Goal: Information Seeking & Learning: Learn about a topic

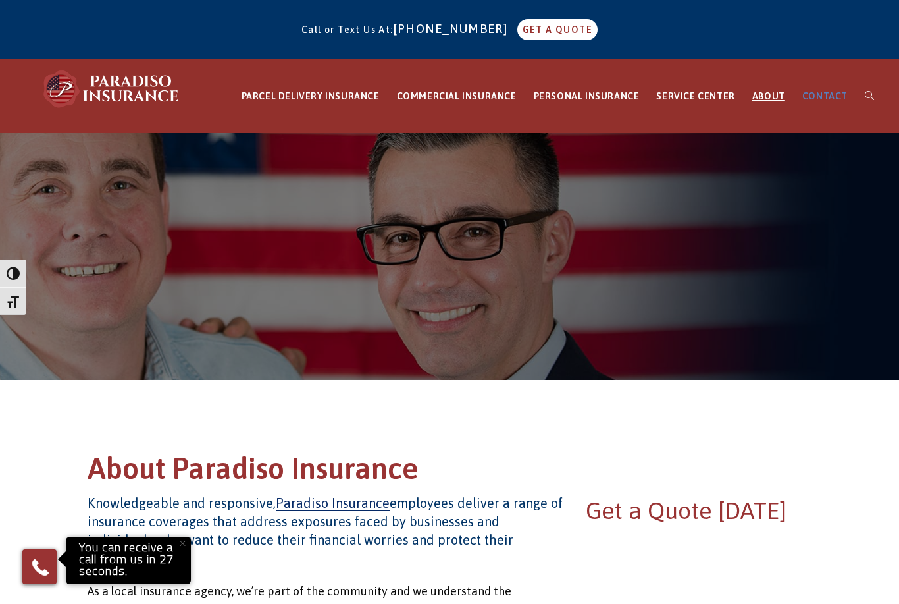
click at [824, 90] on link "CONTACT" at bounding box center [825, 96] width 63 height 73
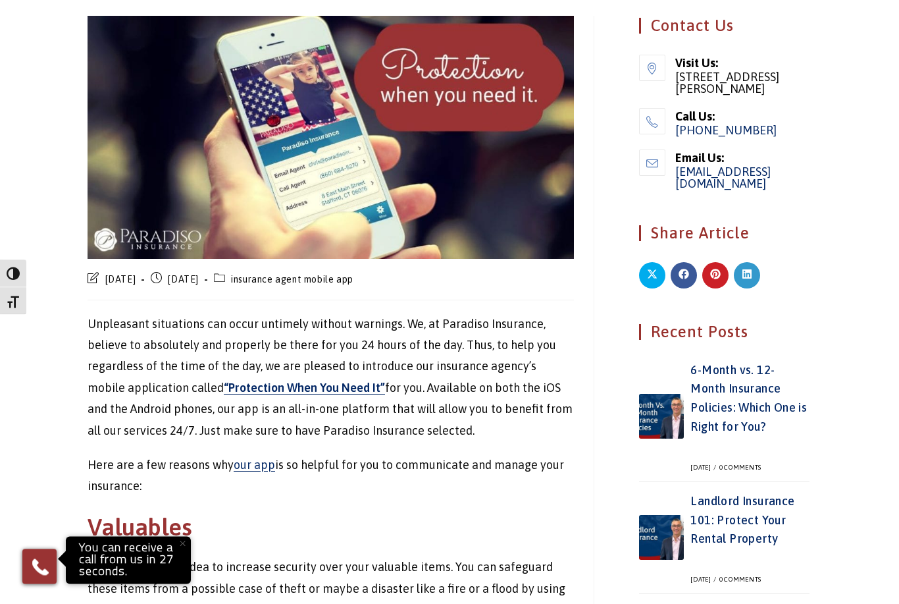
scroll to position [183, 0]
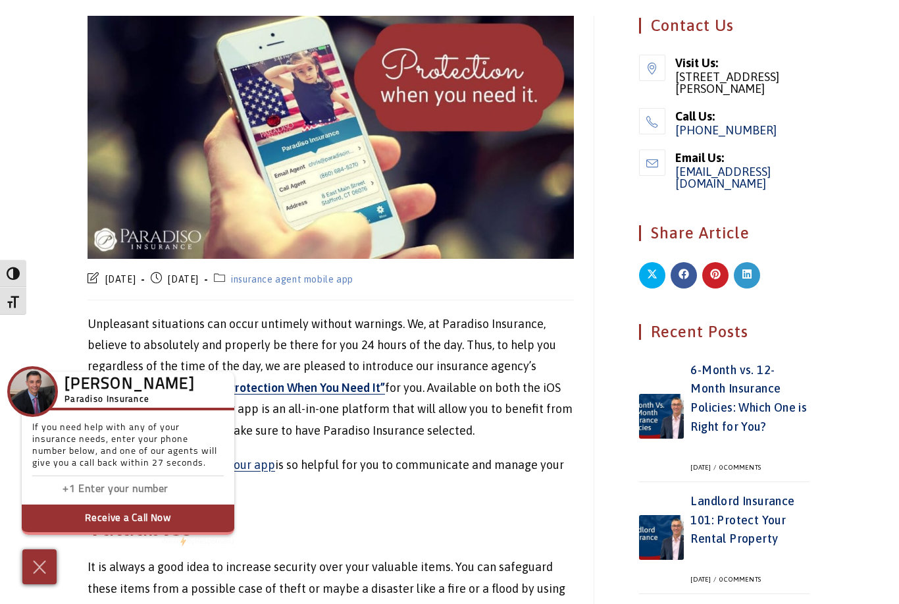
click at [354, 274] on link "insurance agent mobile app" at bounding box center [292, 279] width 122 height 11
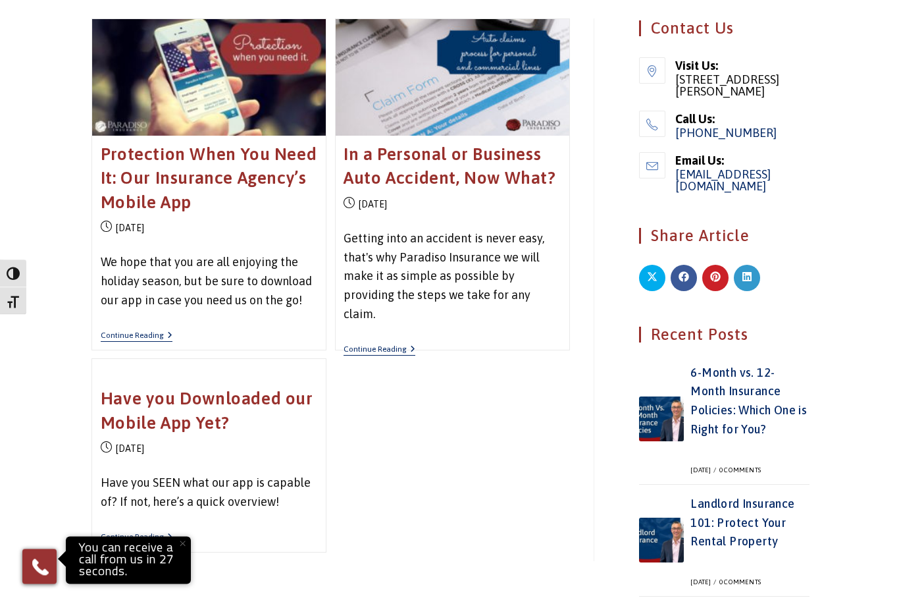
scroll to position [395, 0]
click at [158, 531] on link "Continue Reading Have you Downloaded our Mobile App Yet?" at bounding box center [137, 536] width 72 height 11
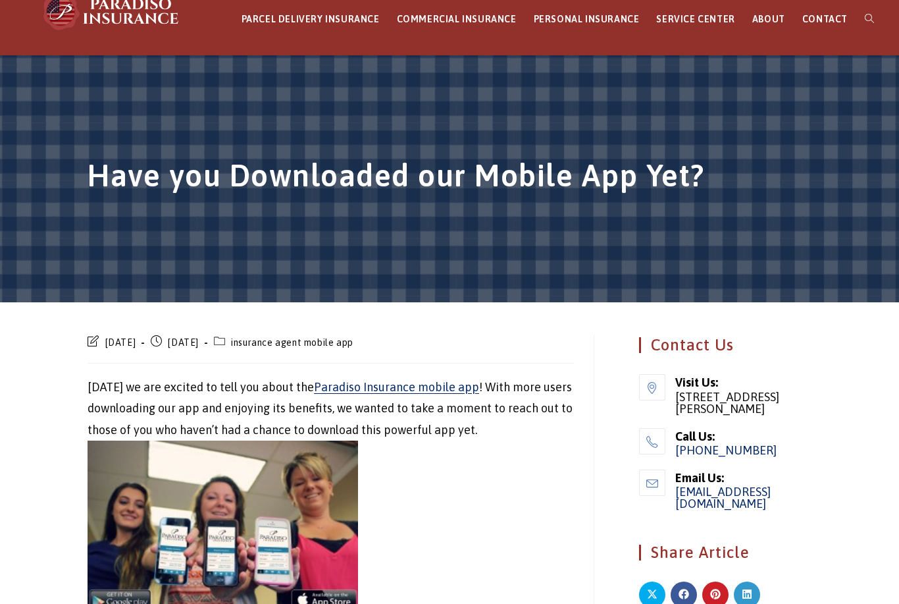
scroll to position [183, 0]
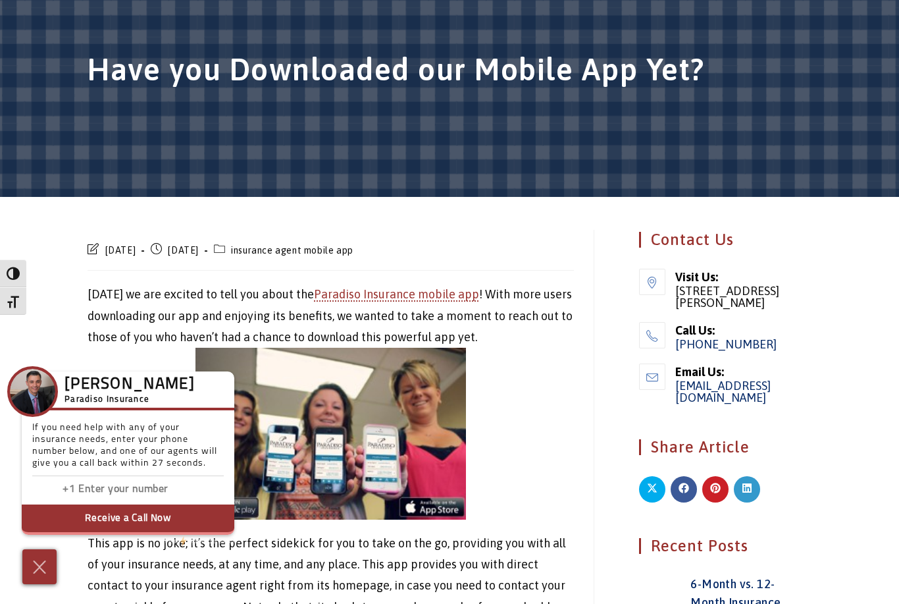
click at [381, 287] on span "Paradiso Insurance mobile app" at bounding box center [396, 294] width 165 height 14
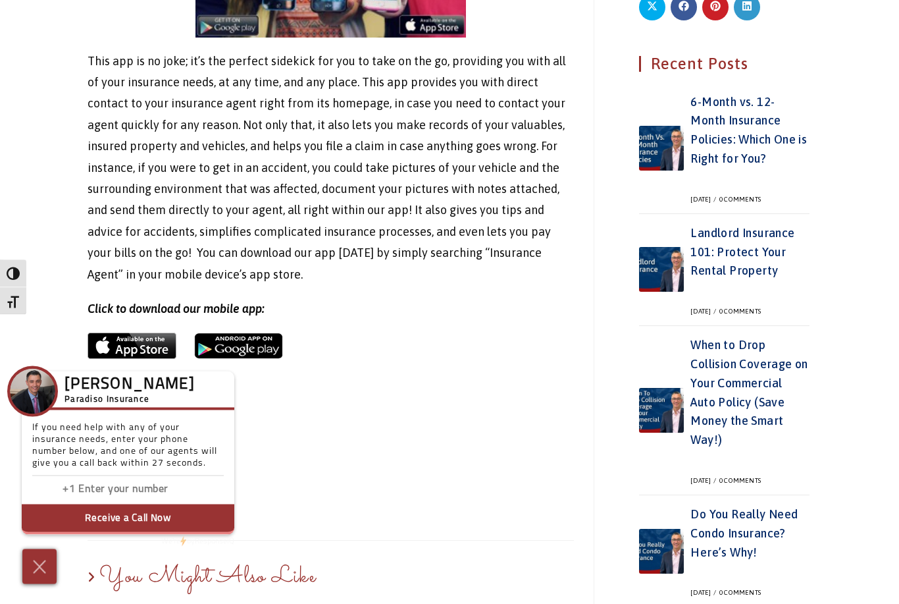
scroll to position [665, 0]
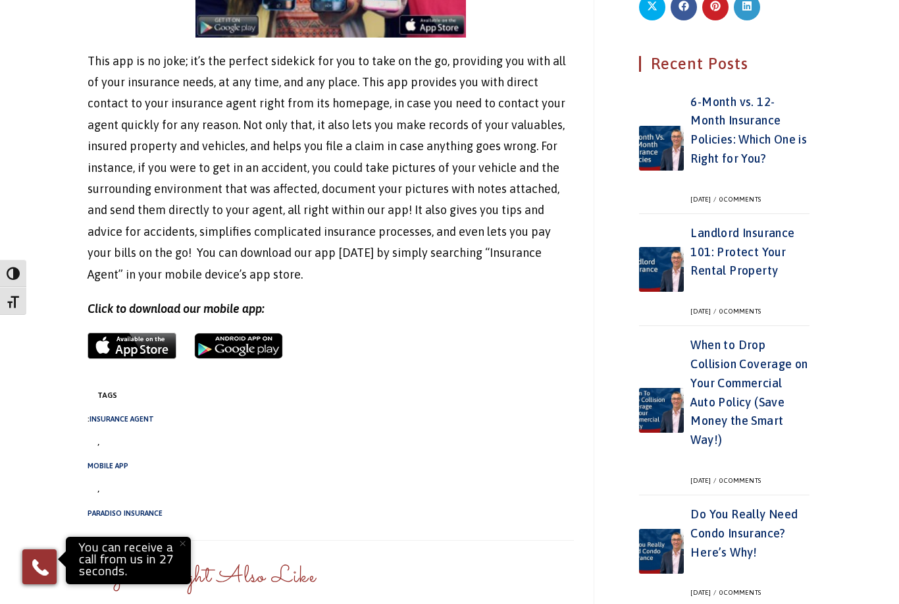
click at [138, 332] on img at bounding box center [132, 345] width 89 height 26
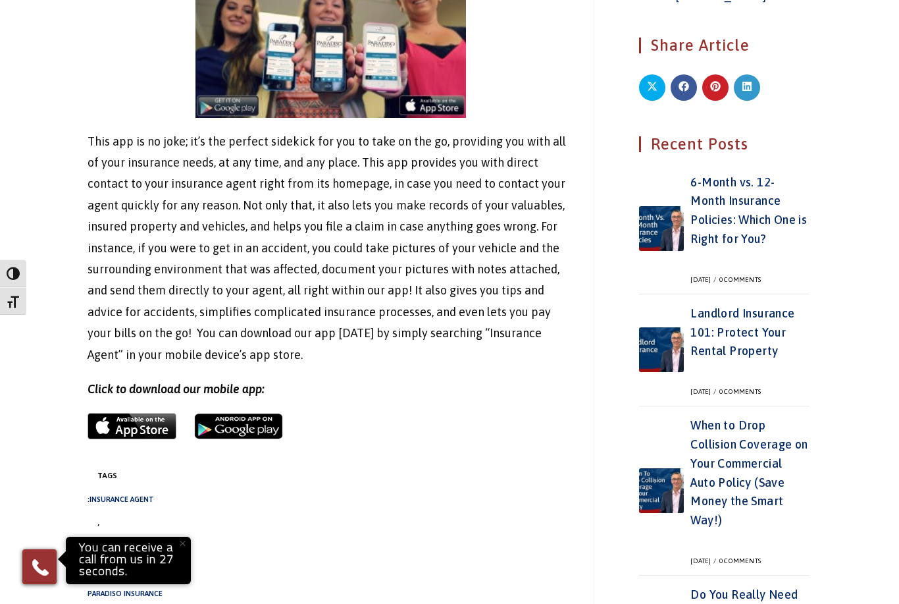
scroll to position [579, 0]
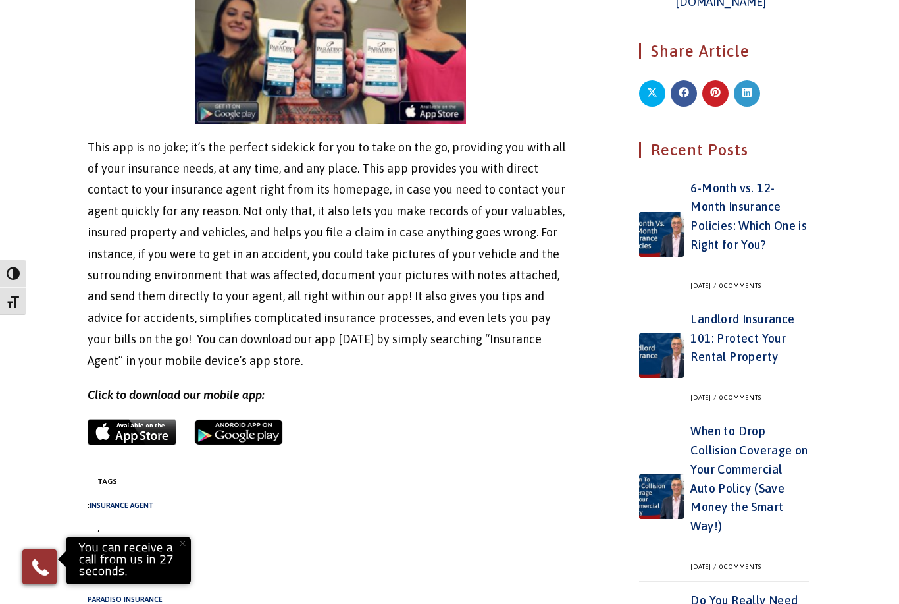
click at [271, 419] on img at bounding box center [238, 432] width 89 height 26
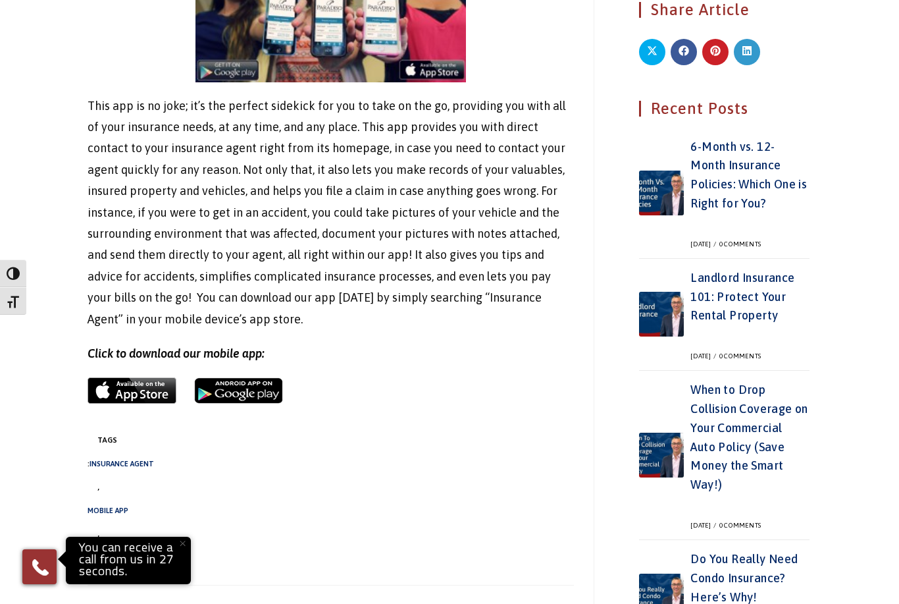
scroll to position [621, 0]
